Goal: Task Accomplishment & Management: Manage account settings

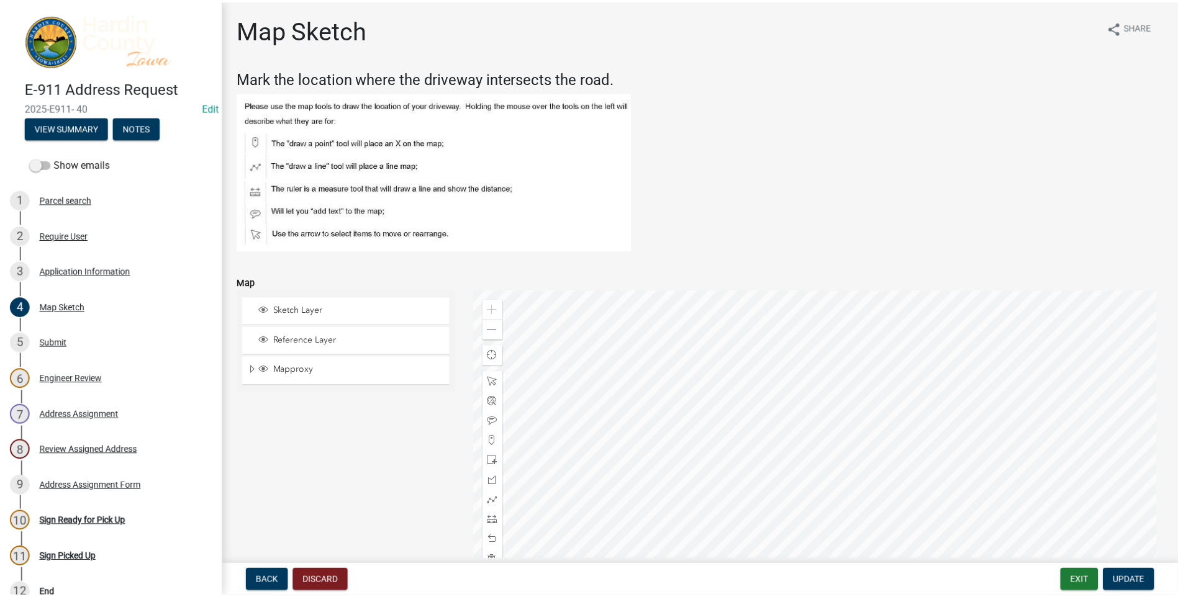
scroll to position [192, 0]
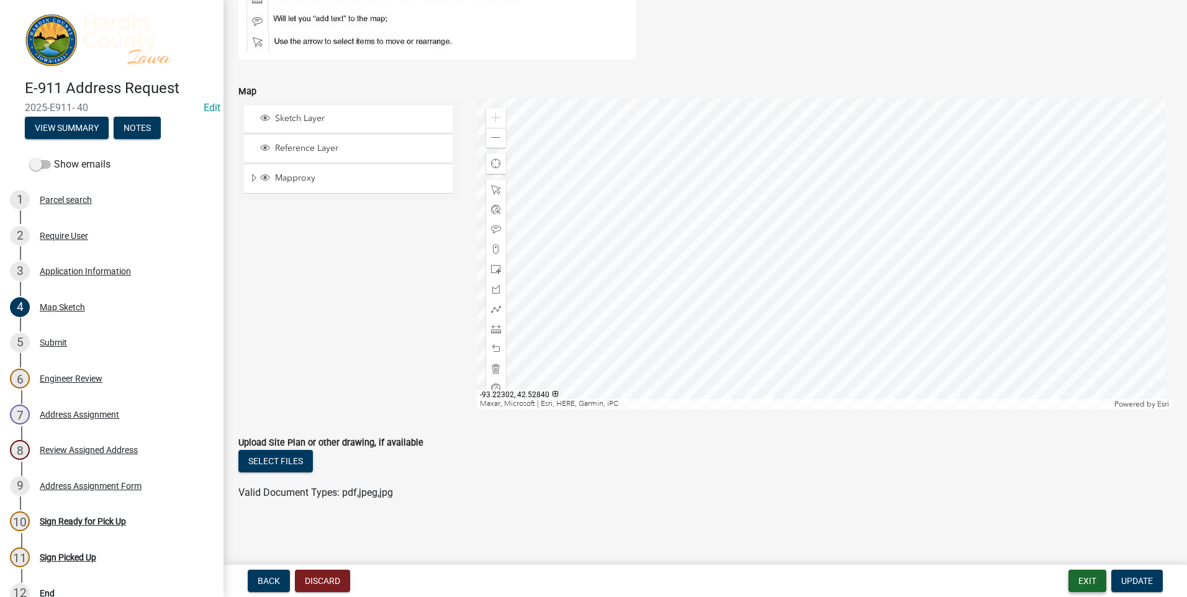
click at [1082, 582] on button "Exit" at bounding box center [1087, 581] width 38 height 22
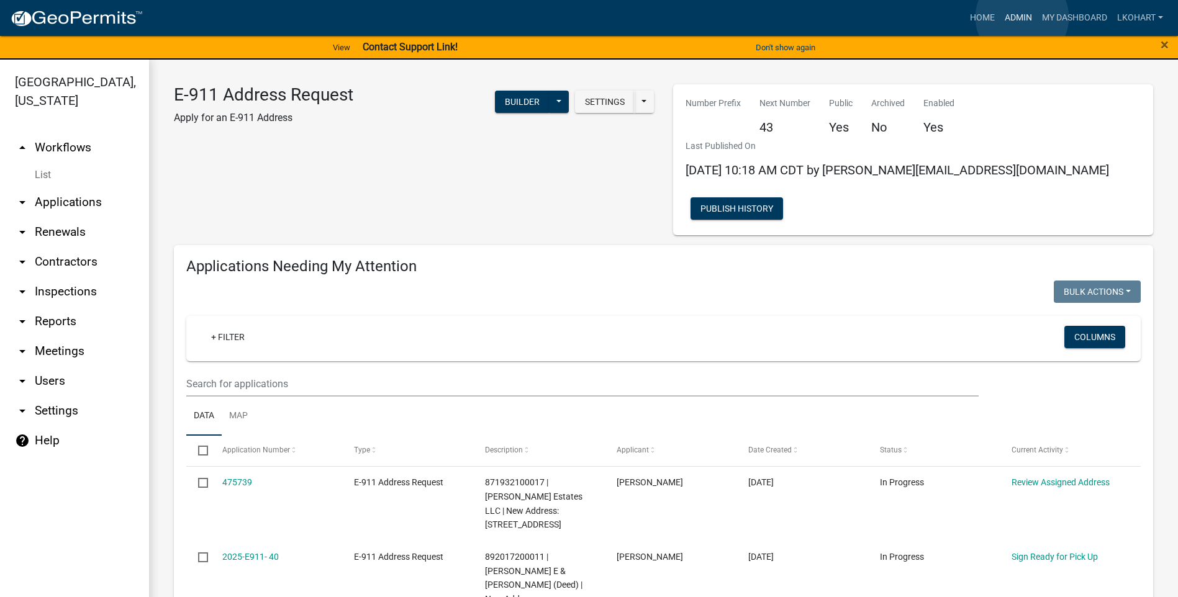
click at [1022, 17] on link "Admin" at bounding box center [1017, 18] width 37 height 24
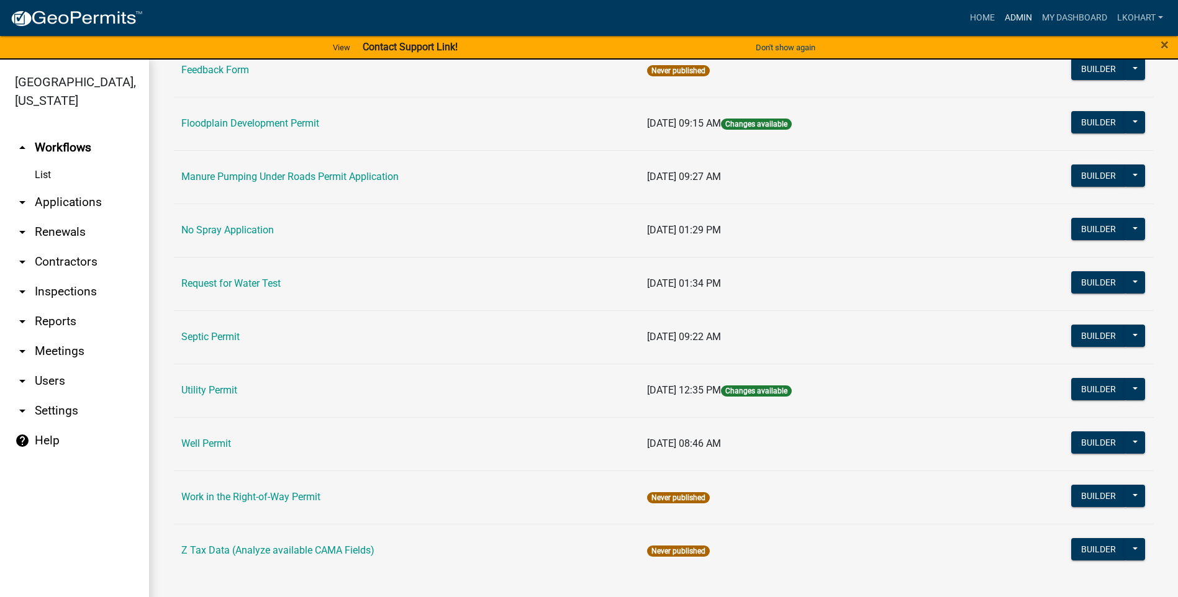
scroll to position [15, 0]
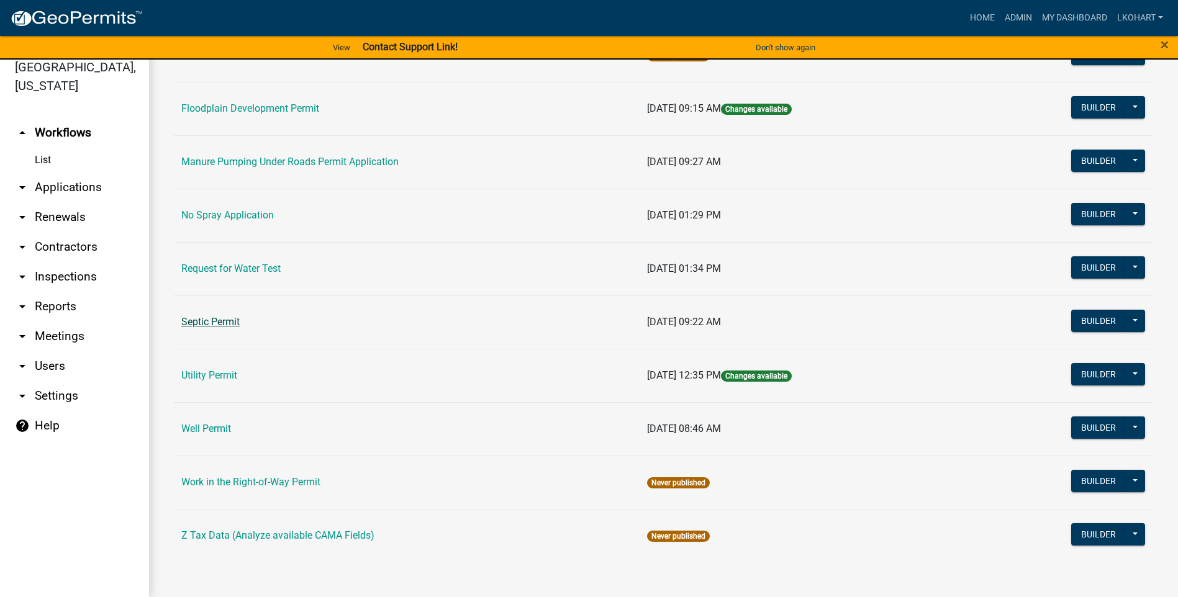
click at [205, 323] on link "Septic Permit" at bounding box center [210, 322] width 58 height 12
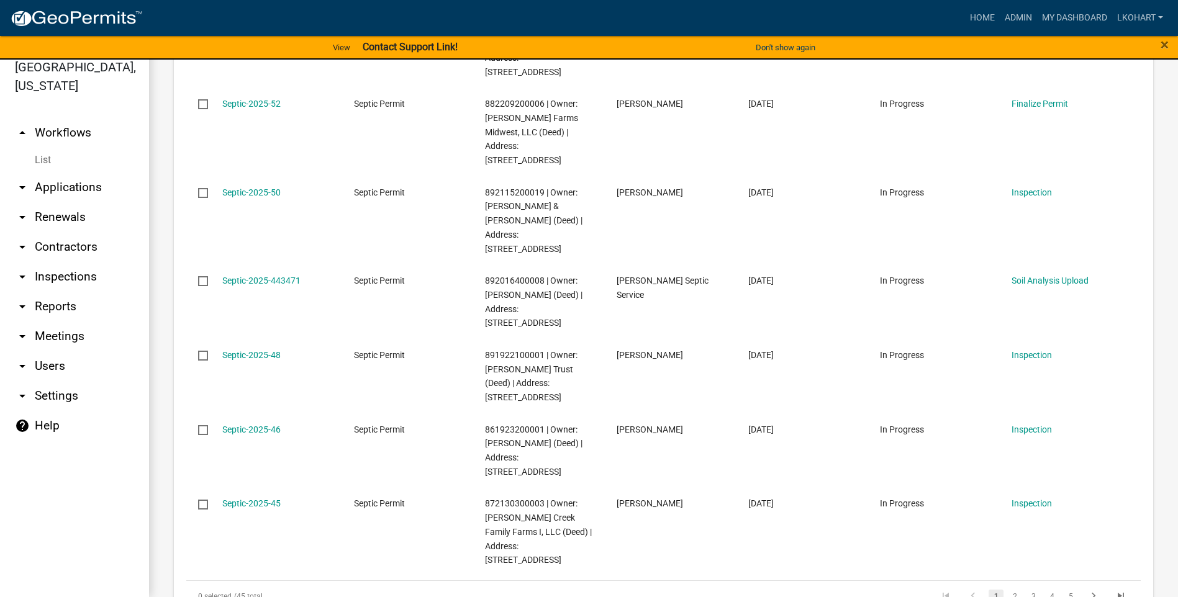
scroll to position [745, 0]
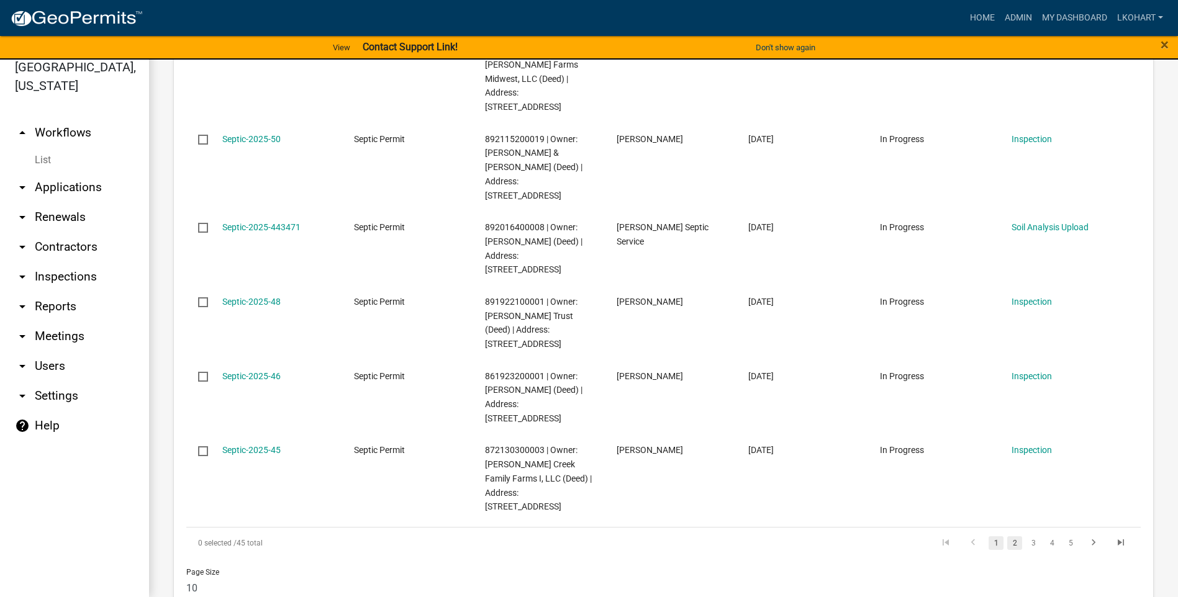
click at [1008, 536] on link "2" at bounding box center [1014, 543] width 15 height 14
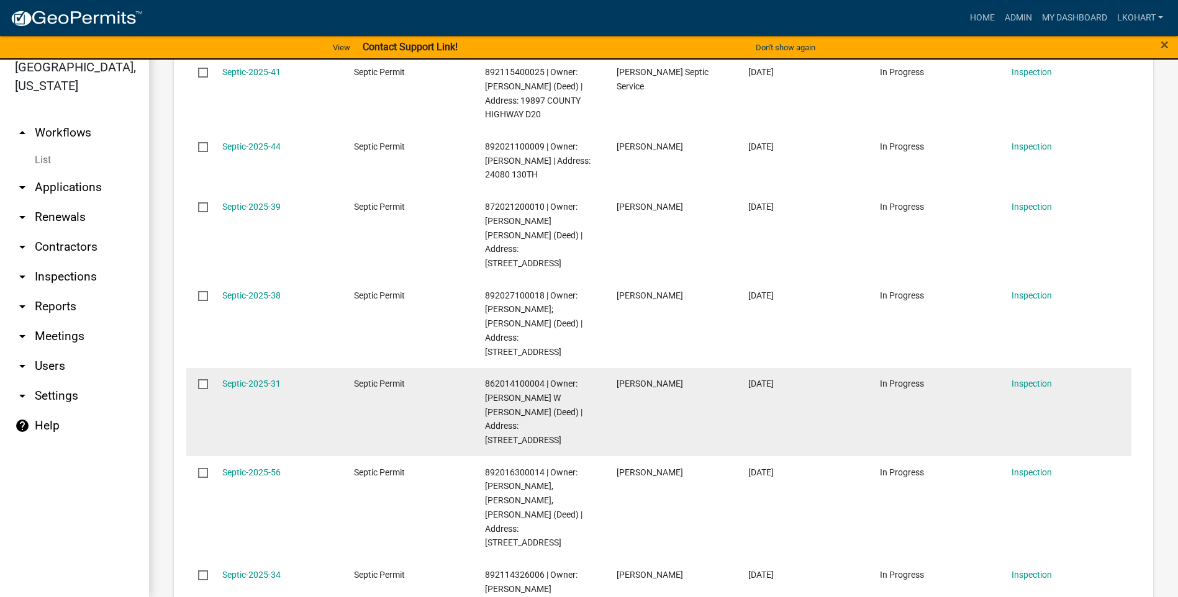
scroll to position [358, 0]
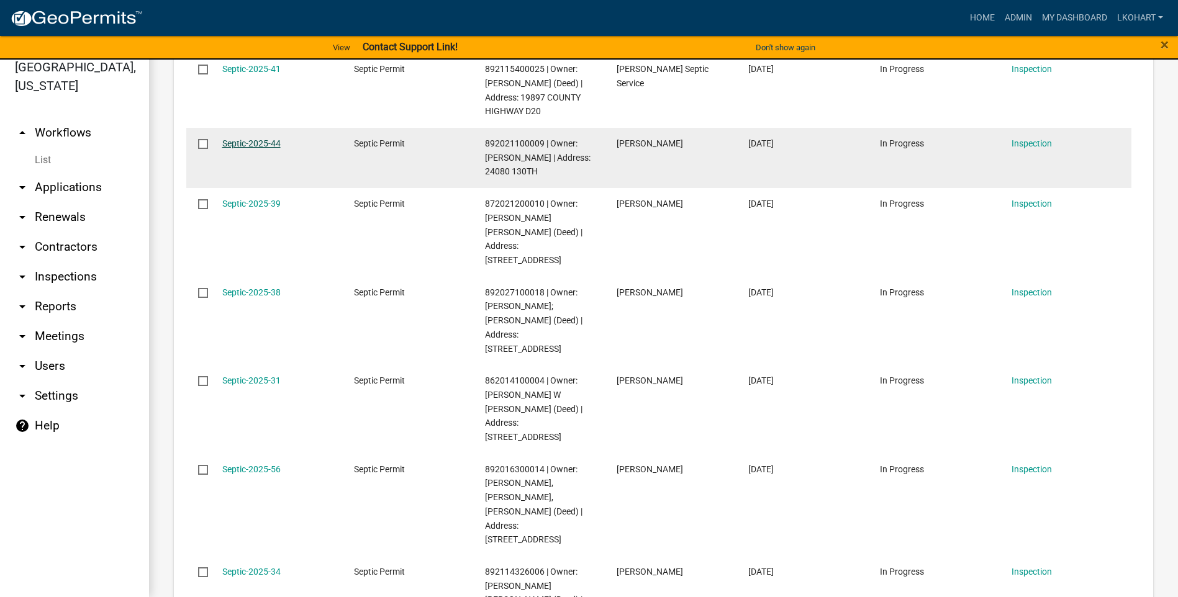
click at [239, 146] on link "Septic-2025-44" at bounding box center [251, 143] width 58 height 10
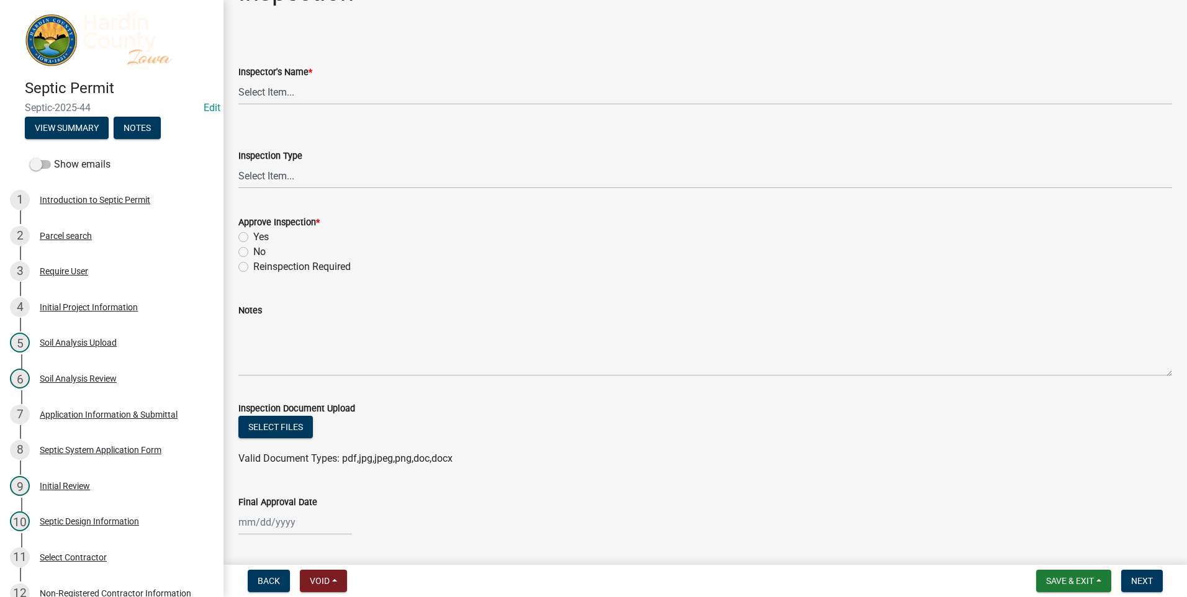
scroll to position [72, 0]
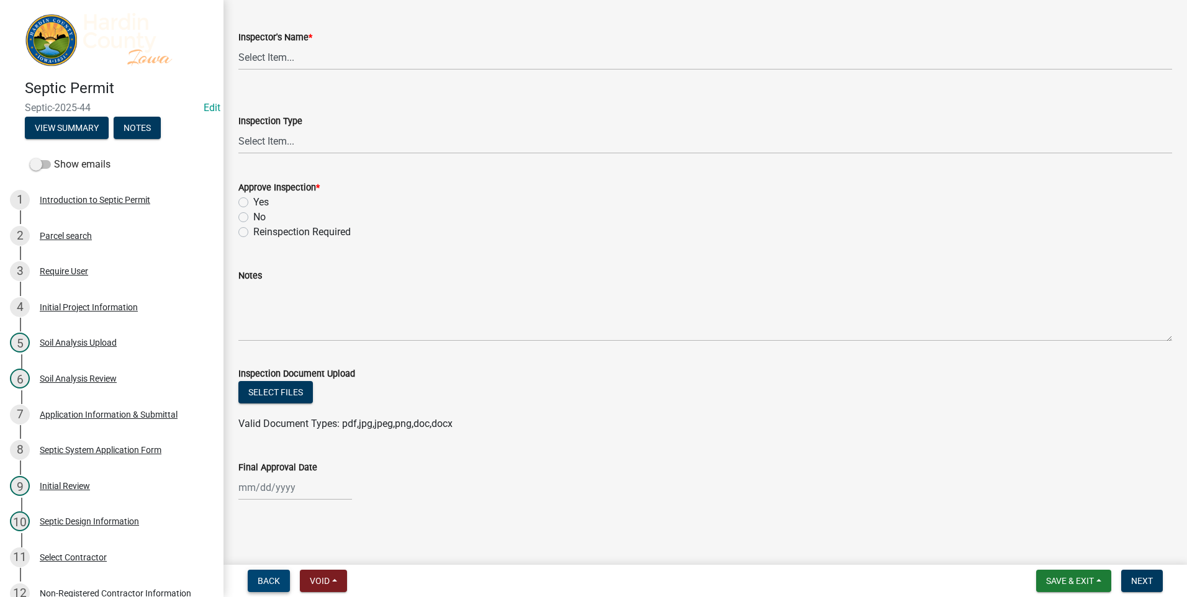
click at [261, 580] on span "Back" at bounding box center [269, 581] width 22 height 10
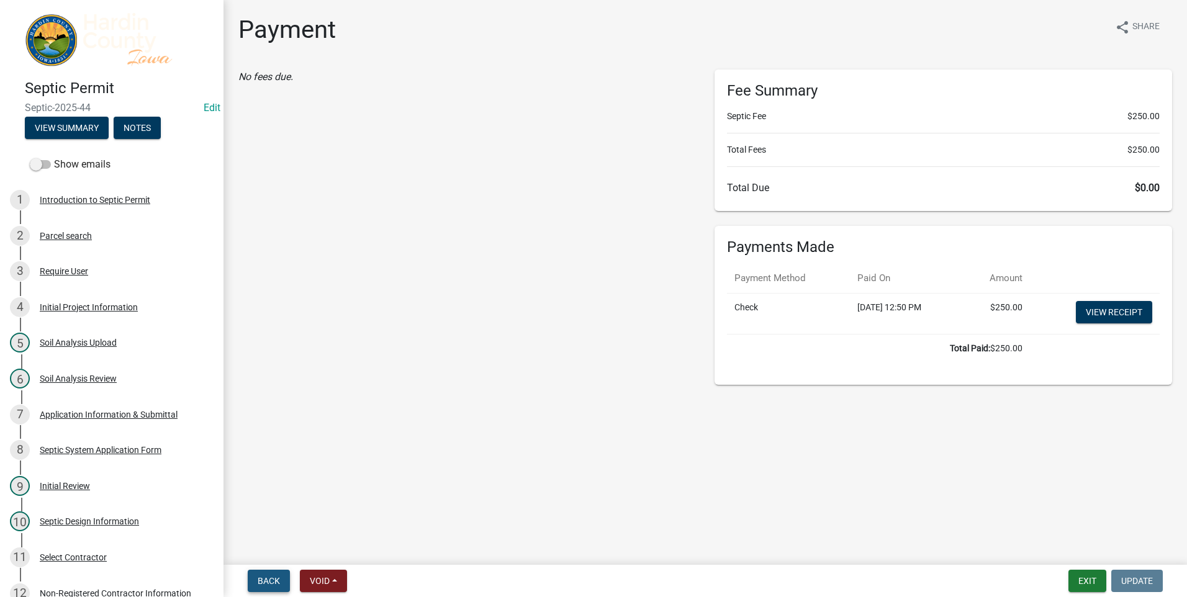
click at [261, 580] on span "Back" at bounding box center [269, 581] width 22 height 10
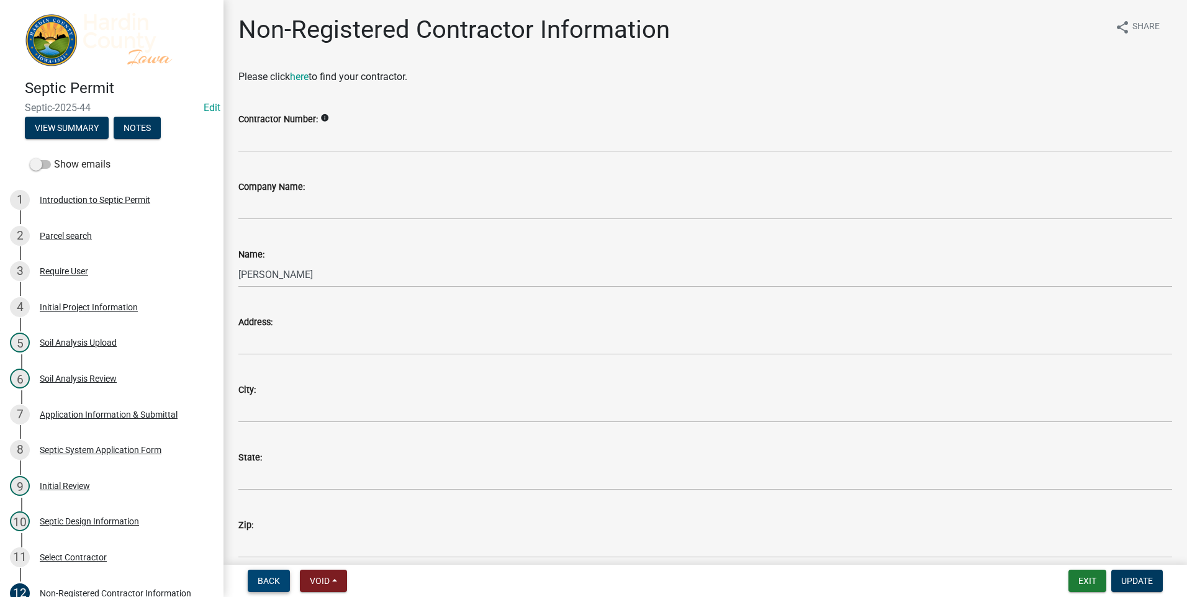
click at [261, 580] on span "Back" at bounding box center [269, 581] width 22 height 10
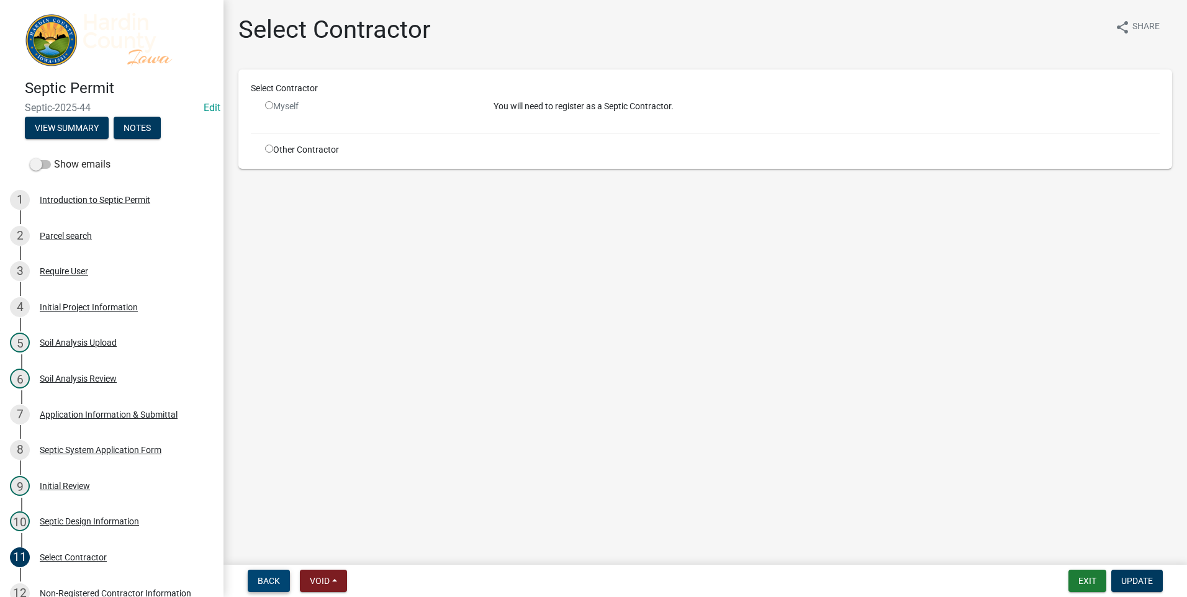
click at [272, 579] on span "Back" at bounding box center [269, 581] width 22 height 10
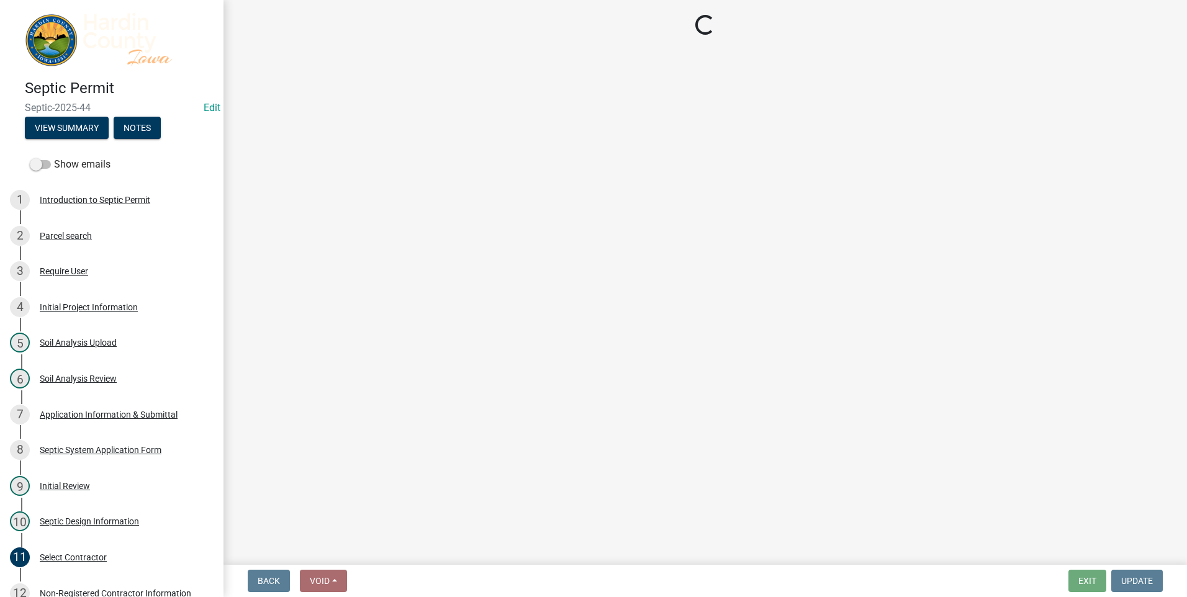
select select "92abfdc4-a32e-4fda-8546-51d3978c14c9"
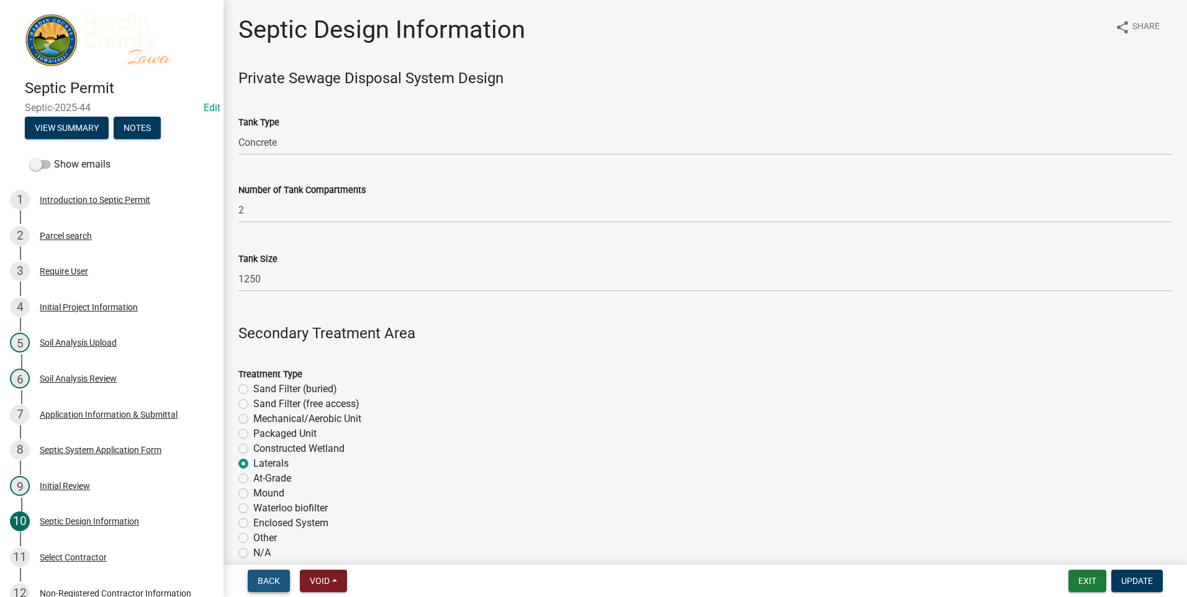
click at [272, 579] on span "Back" at bounding box center [269, 581] width 22 height 10
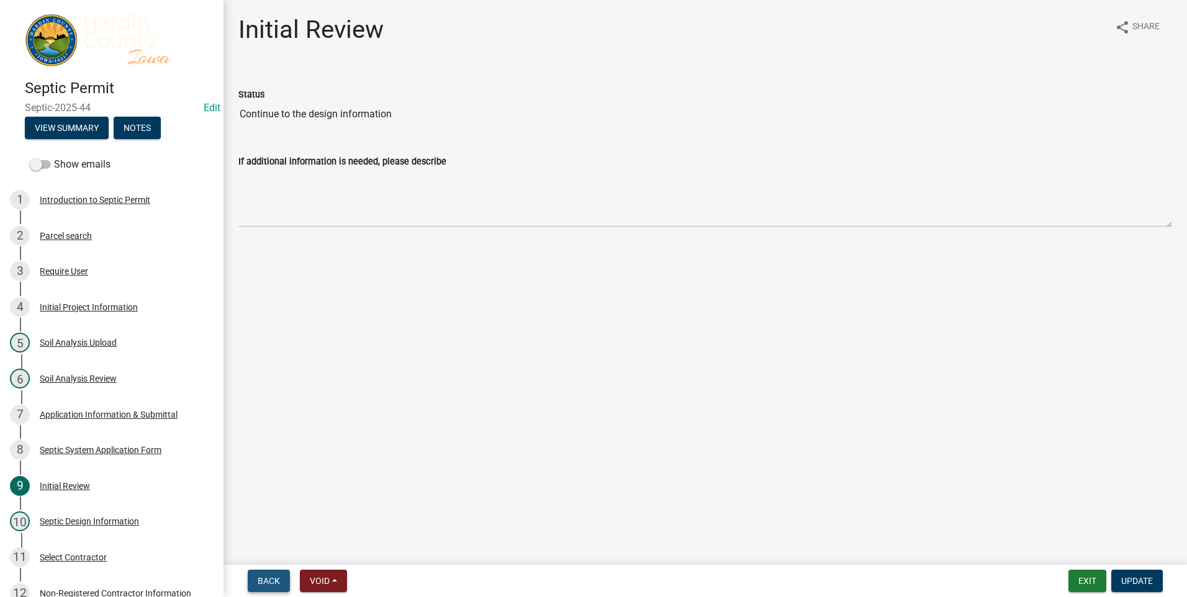
click at [272, 579] on span "Back" at bounding box center [269, 581] width 22 height 10
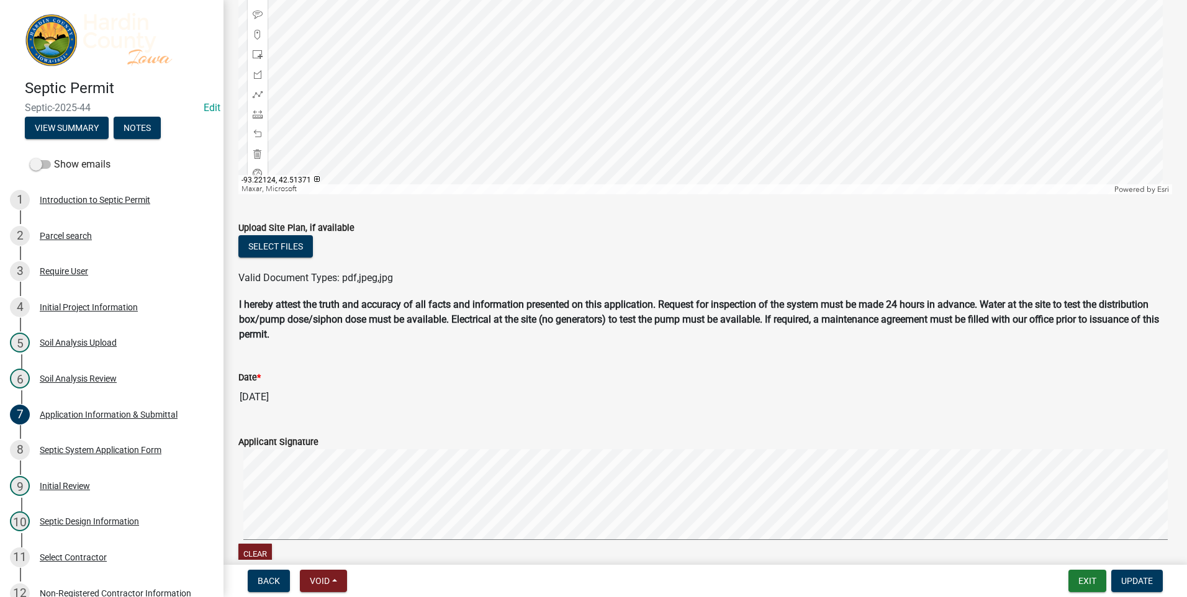
scroll to position [1068, 0]
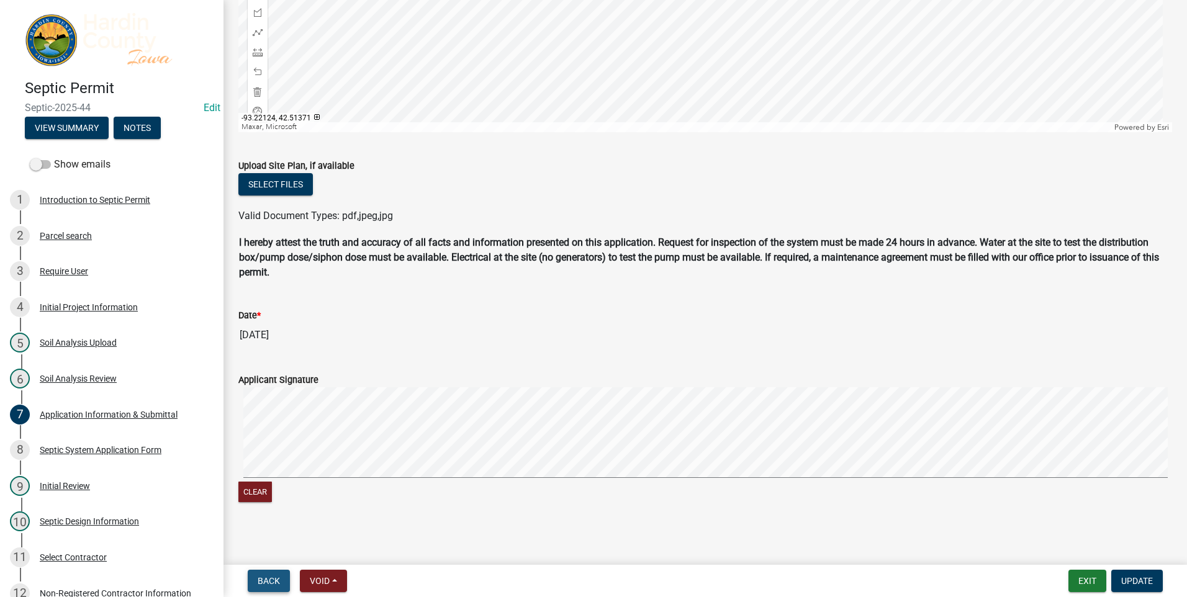
click at [264, 581] on span "Back" at bounding box center [269, 581] width 22 height 10
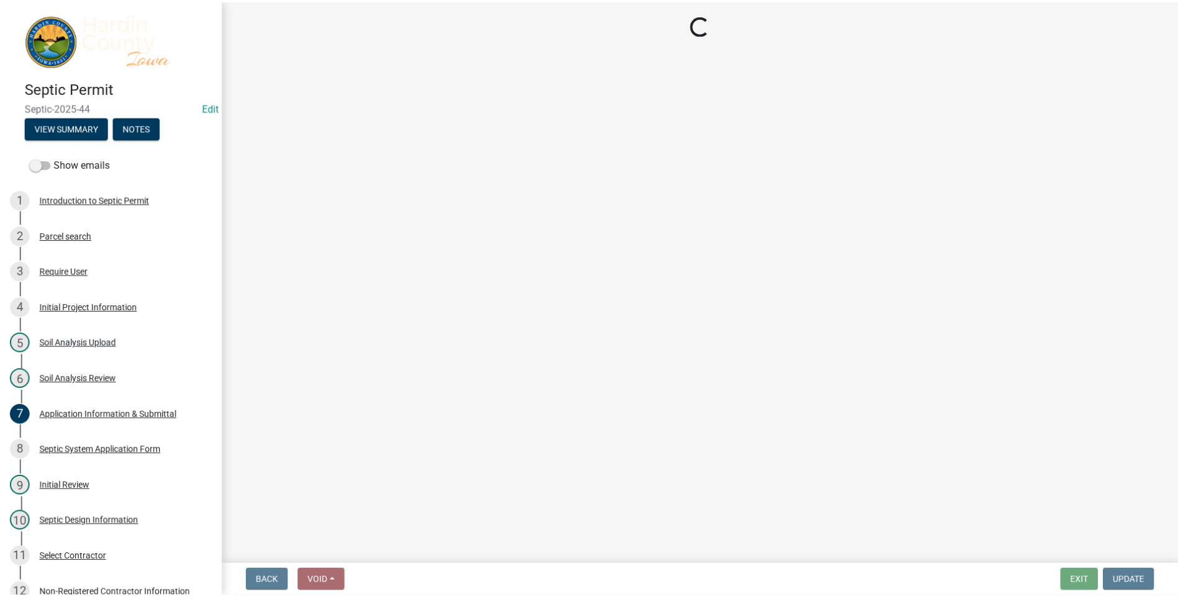
scroll to position [0, 0]
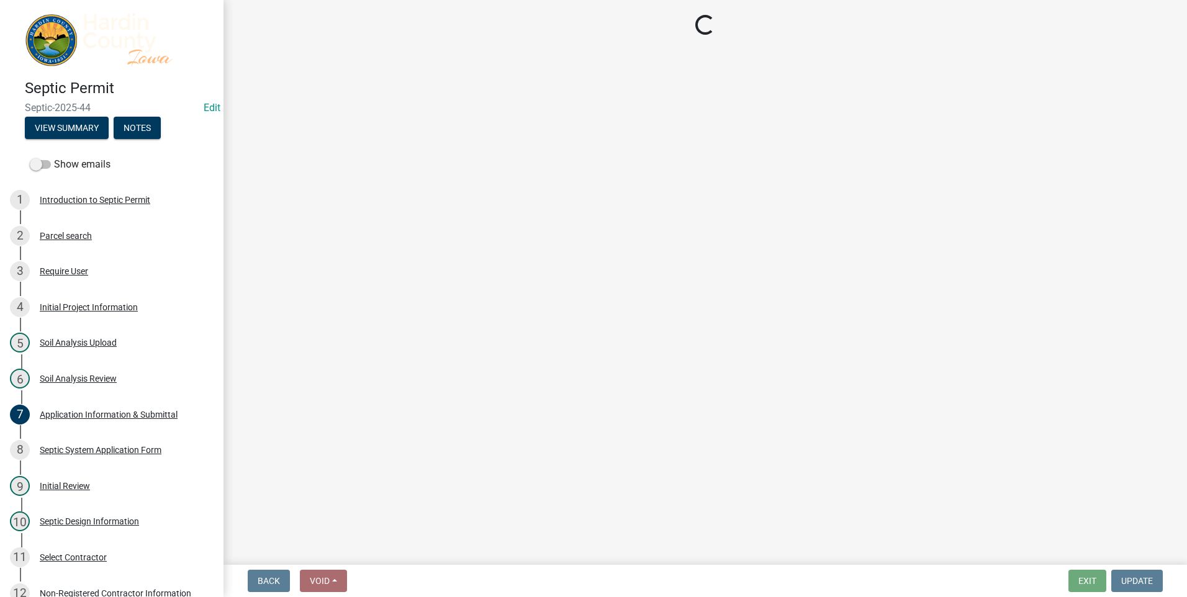
select select "92abfdc4-a32e-4fda-8546-51d3978c14c9"
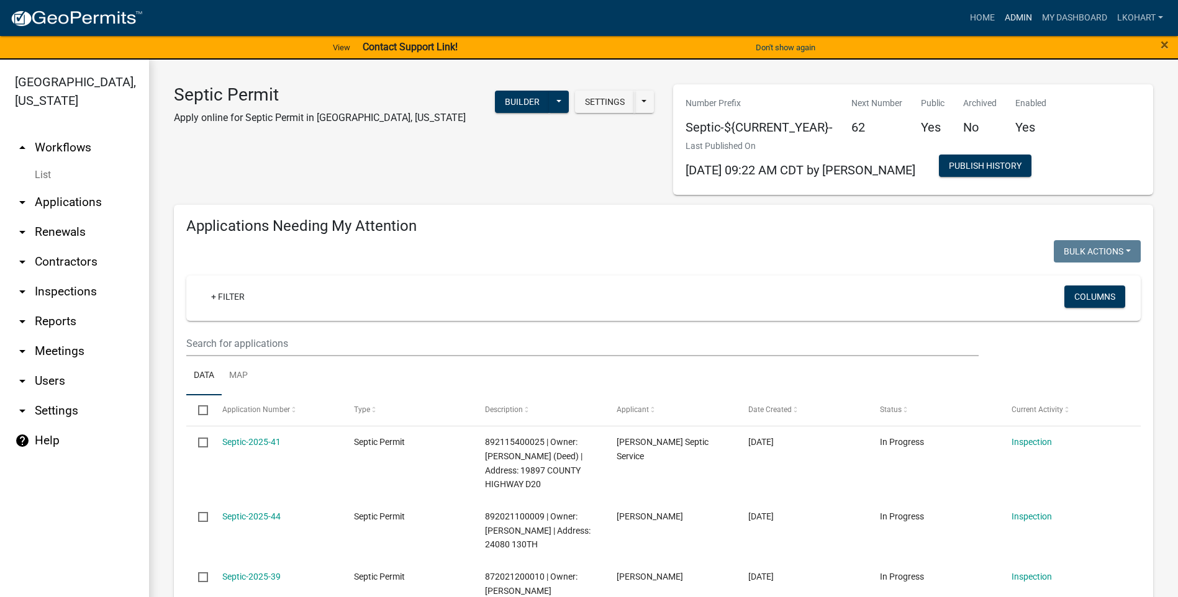
click at [1020, 15] on link "Admin" at bounding box center [1017, 18] width 37 height 24
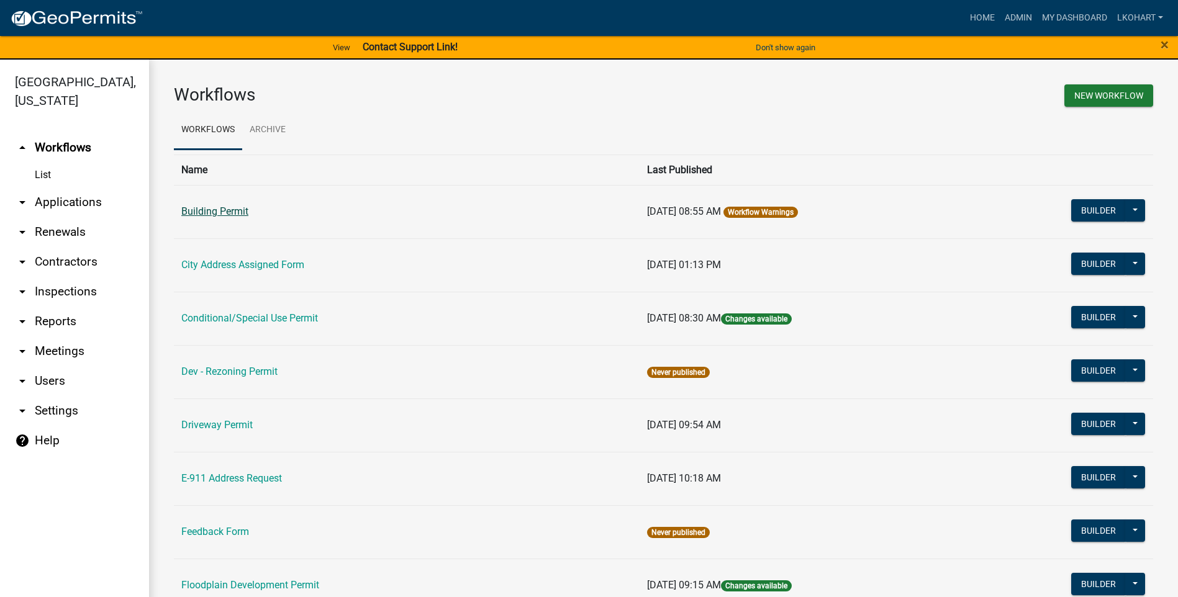
click at [213, 209] on link "Building Permit" at bounding box center [214, 211] width 67 height 12
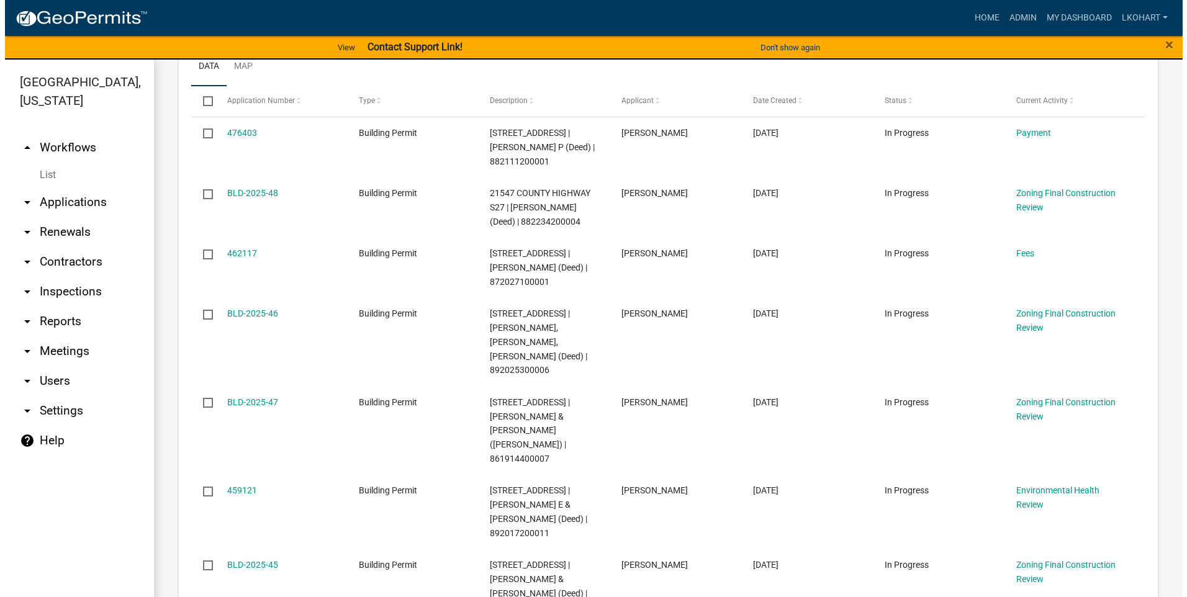
scroll to position [310, 0]
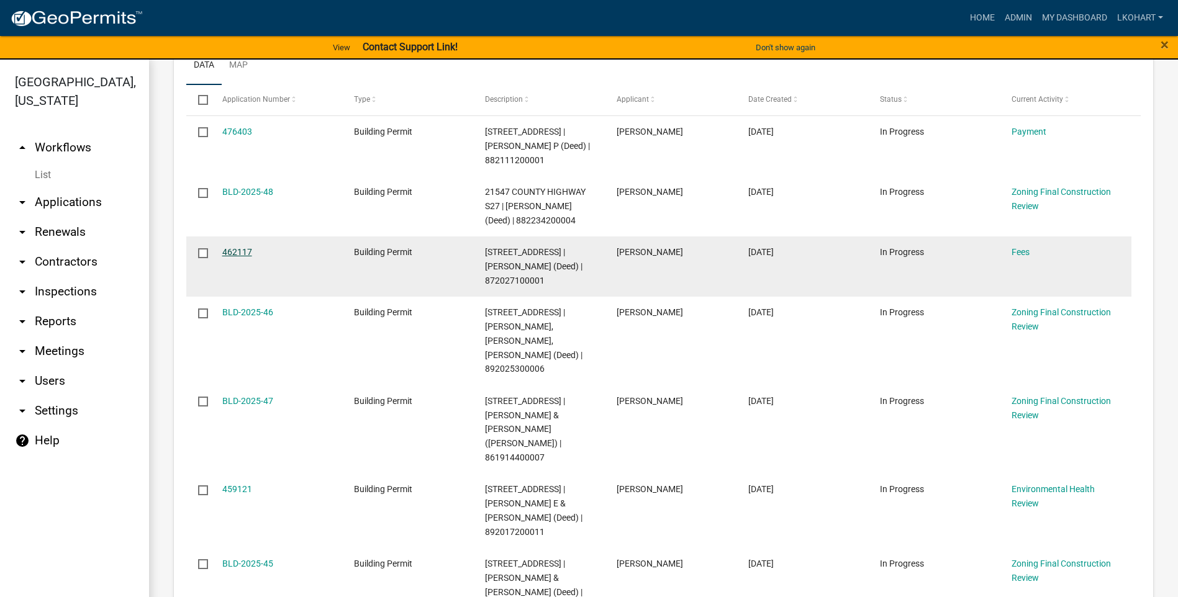
click at [237, 252] on link "462117" at bounding box center [237, 252] width 30 height 10
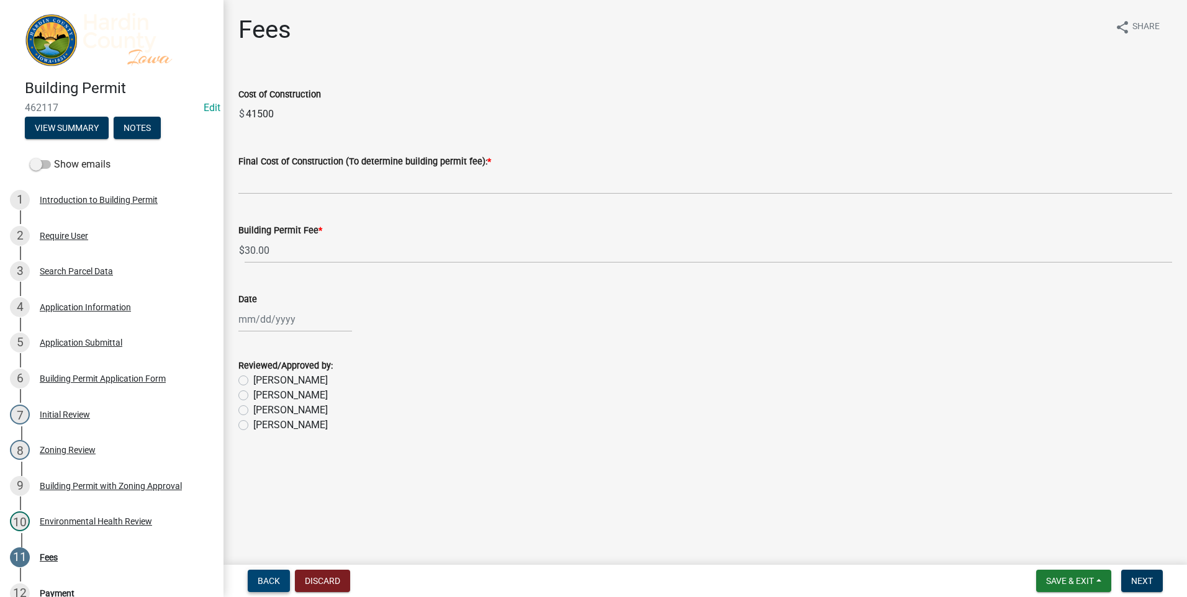
click at [272, 577] on span "Back" at bounding box center [269, 581] width 22 height 10
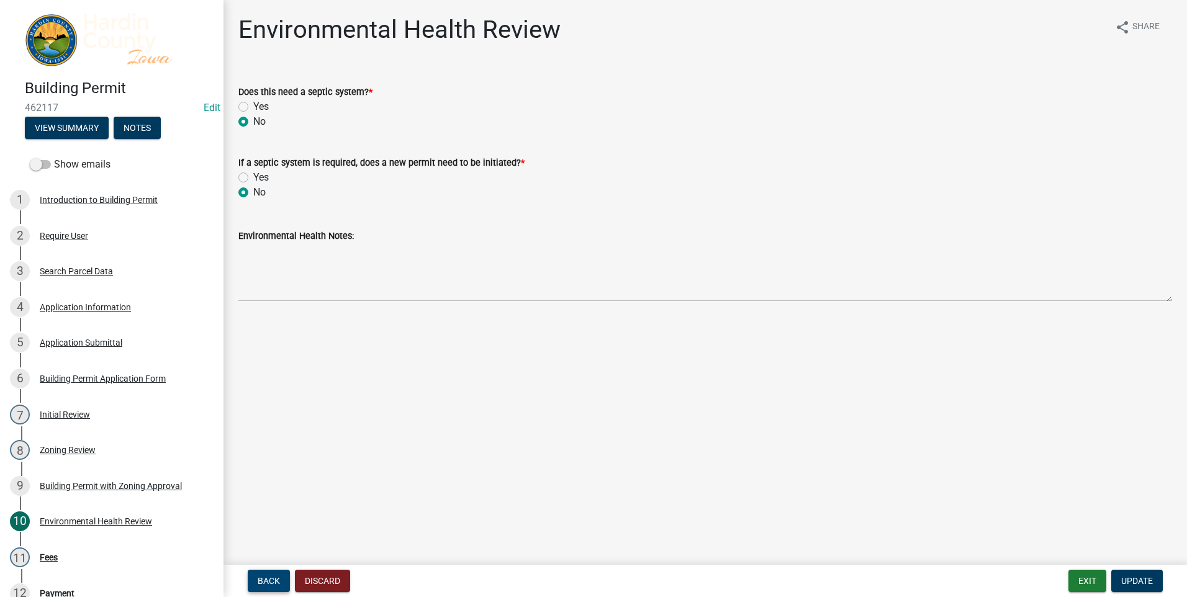
click at [271, 577] on span "Back" at bounding box center [269, 581] width 22 height 10
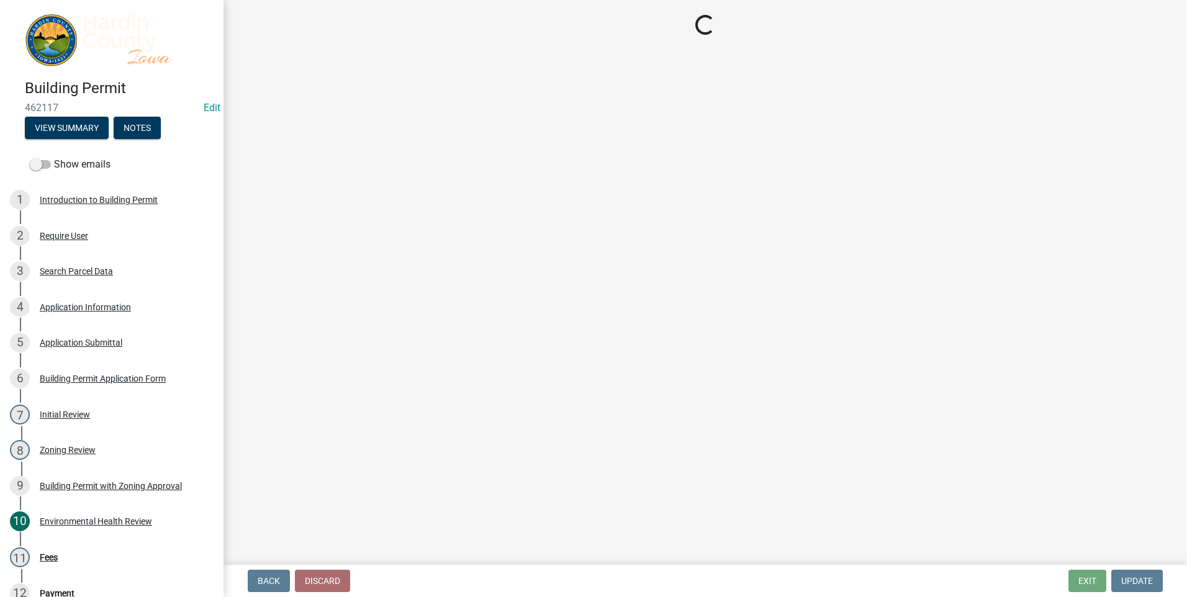
select select "9ed32c32-172e-4fc1-8898-91b864973870"
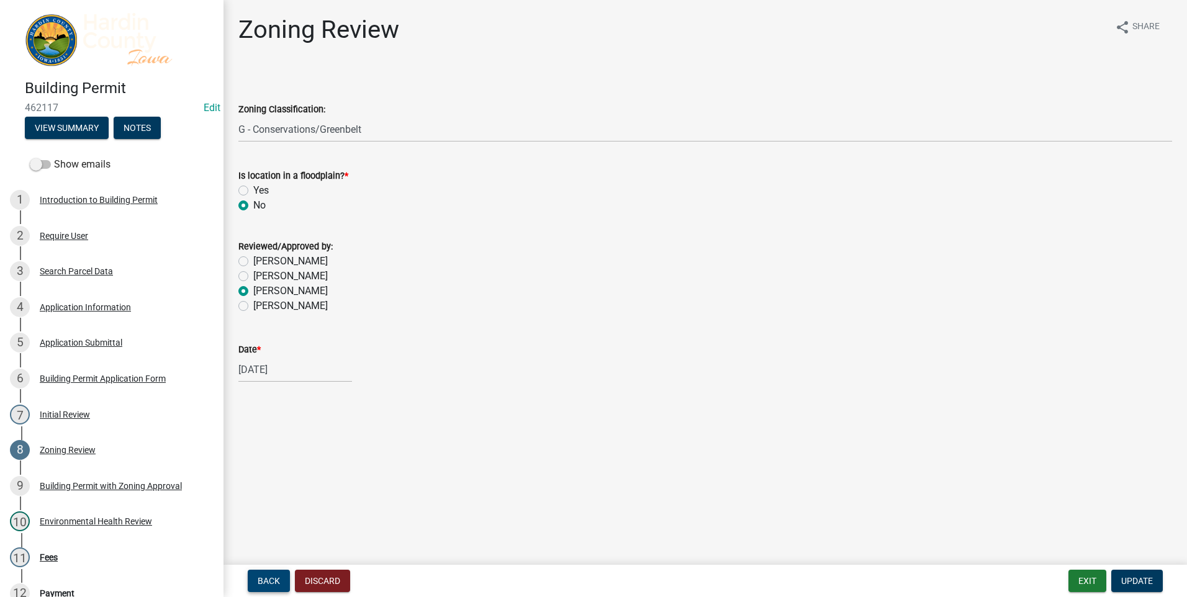
click at [271, 577] on span "Back" at bounding box center [269, 581] width 22 height 10
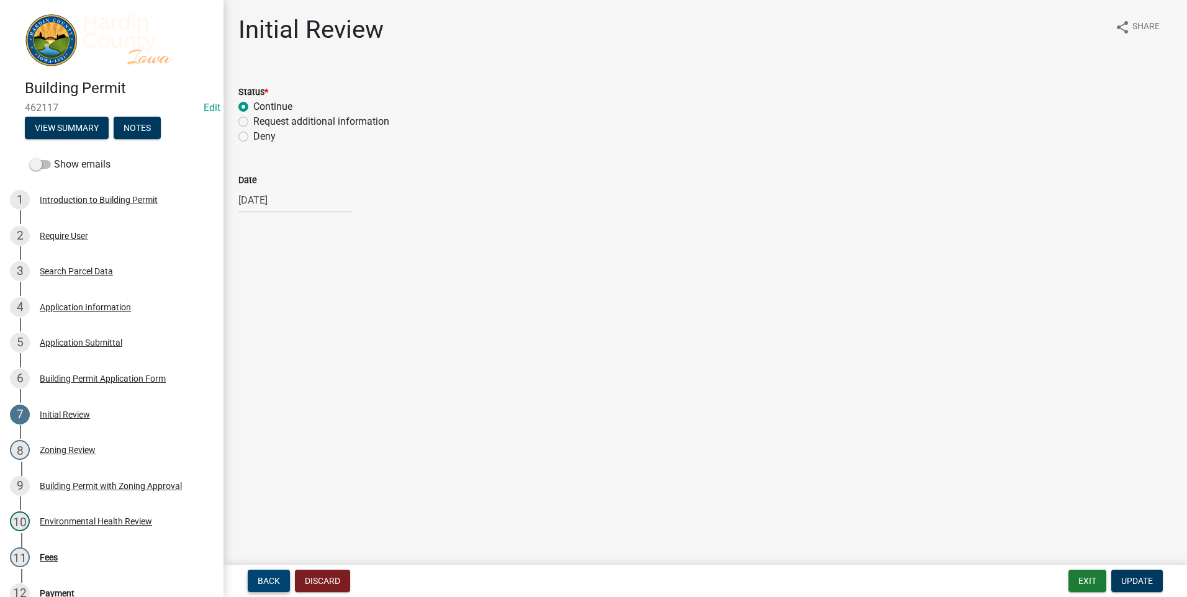
click at [271, 577] on span "Back" at bounding box center [269, 581] width 22 height 10
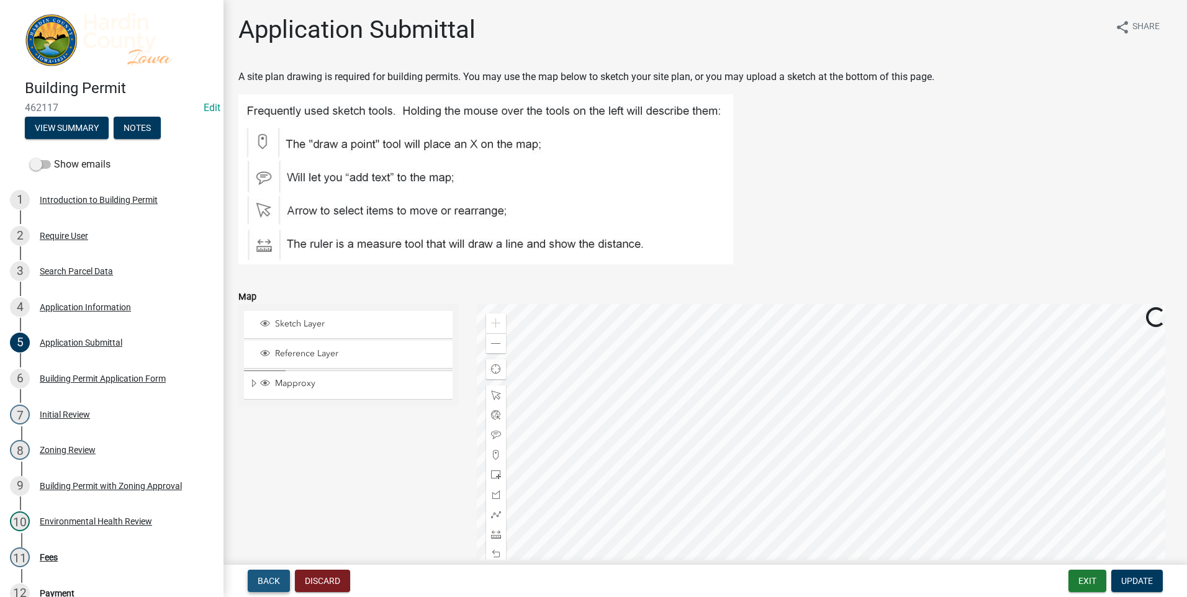
click at [271, 577] on span "Back" at bounding box center [269, 581] width 22 height 10
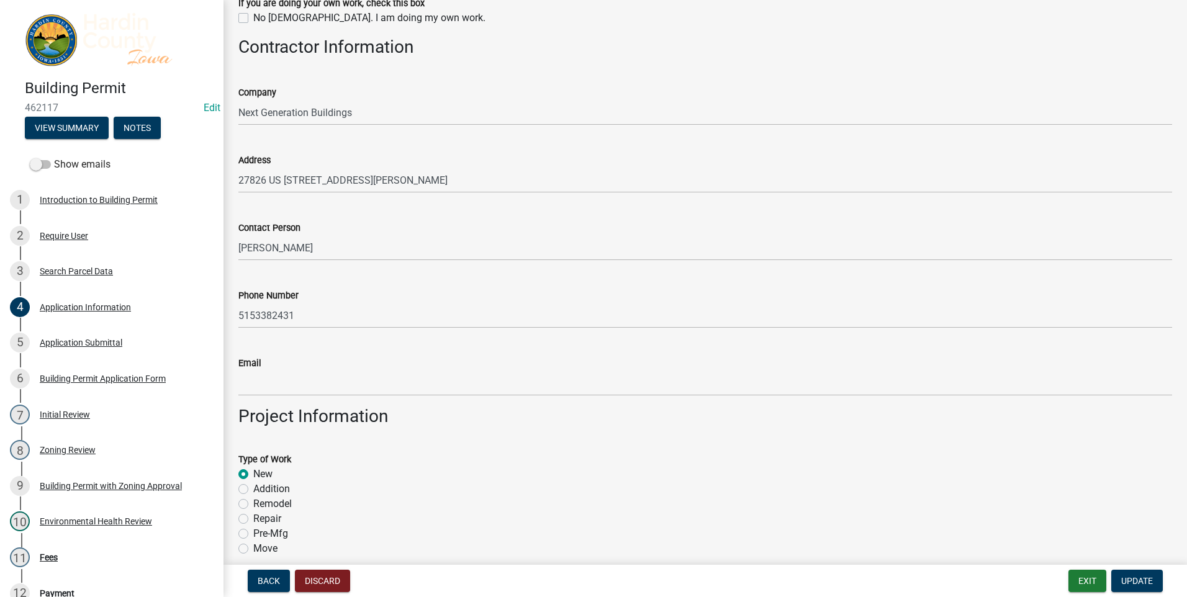
scroll to position [1738, 0]
